Goal: Find specific page/section: Find specific page/section

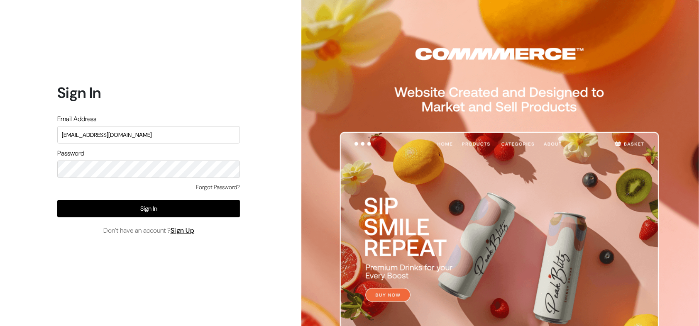
click at [169, 138] on input "nirmal@outdoinc.com" at bounding box center [148, 134] width 183 height 17
type input "demo@outdocart.in"
click at [163, 196] on div "Forgot Password?" at bounding box center [148, 191] width 183 height 17
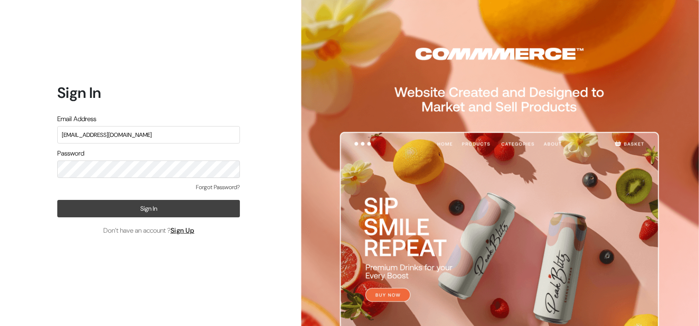
click at [204, 203] on button "Sign In" at bounding box center [148, 208] width 183 height 17
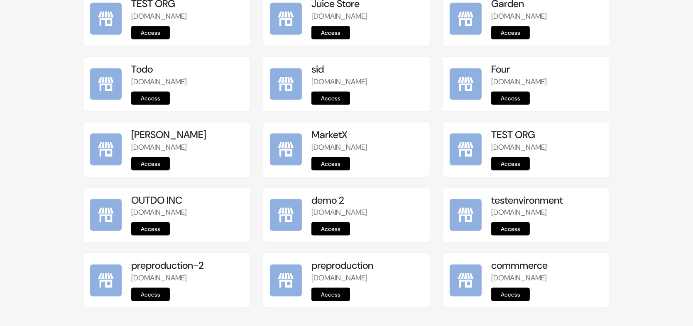
scroll to position [1020, 0]
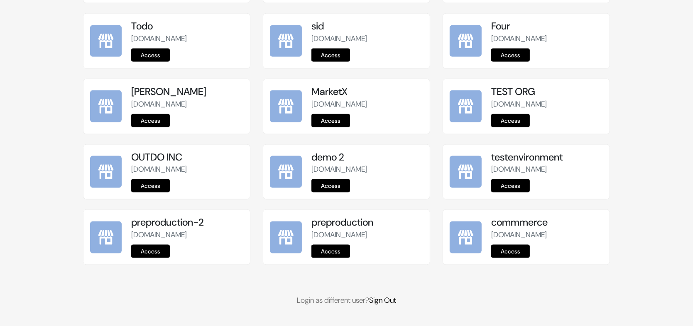
click at [335, 253] on link "Access" at bounding box center [330, 251] width 39 height 13
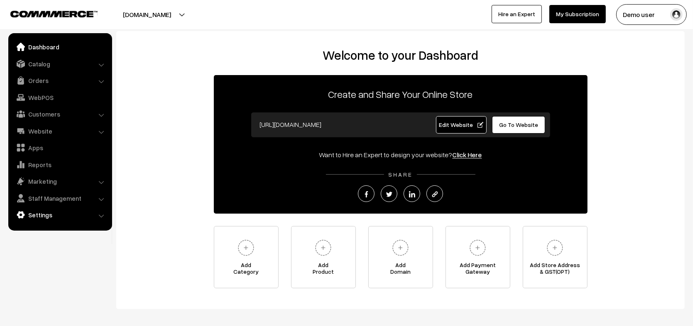
click at [46, 221] on link "Settings" at bounding box center [59, 215] width 99 height 15
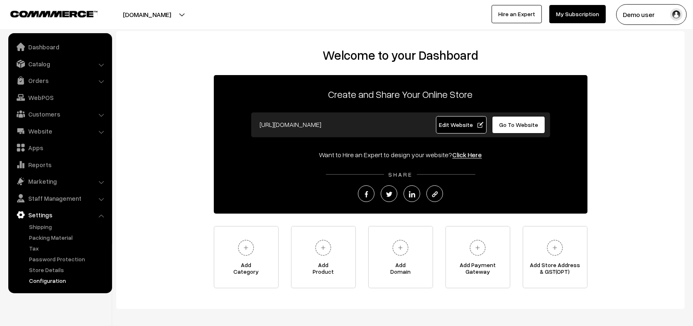
click at [41, 285] on link "Configuration" at bounding box center [68, 281] width 82 height 9
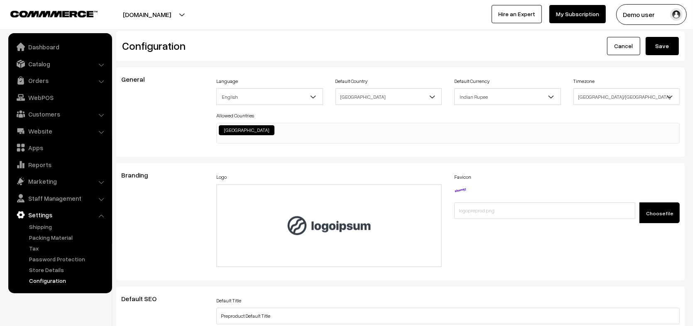
scroll to position [659, 0]
